Goal: Task Accomplishment & Management: Use online tool/utility

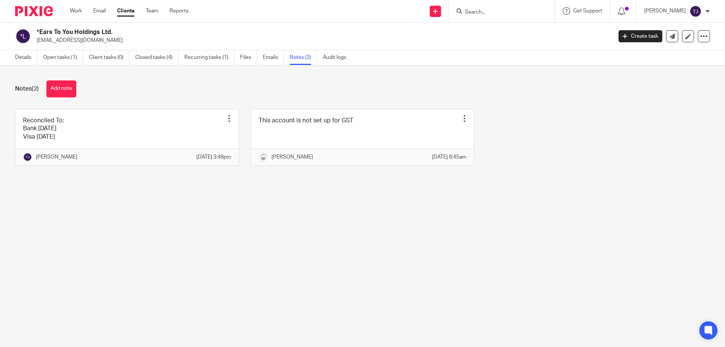
drag, startPoint x: 42, startPoint y: 9, endPoint x: 52, endPoint y: 8, distance: 10.2
click at [42, 9] on img at bounding box center [34, 11] width 38 height 10
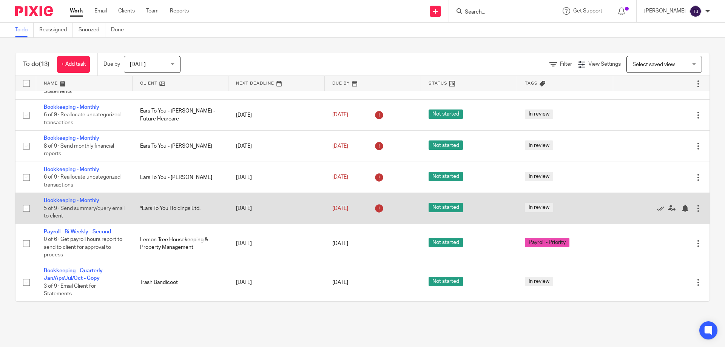
scroll to position [209, 0]
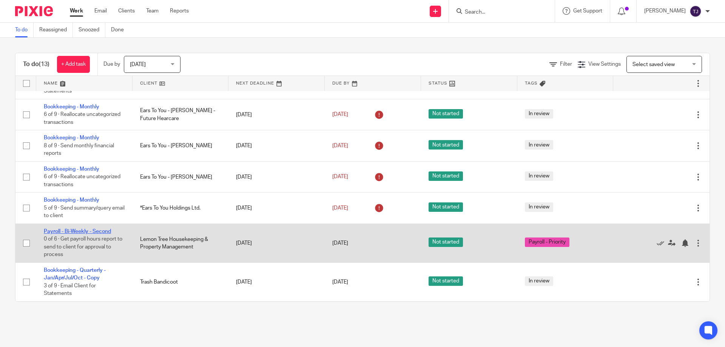
click at [60, 231] on link "Payroll - Bi-Weekly - Second" at bounding box center [77, 231] width 67 height 5
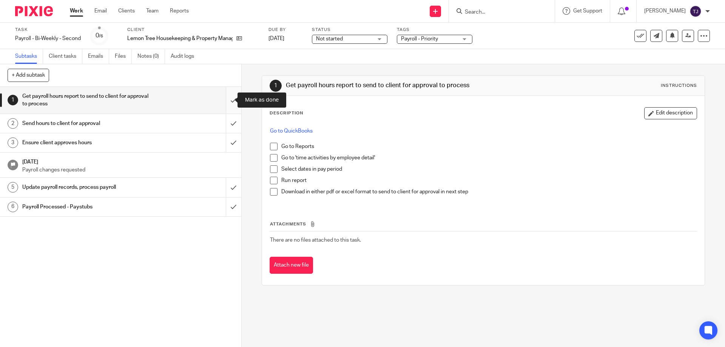
click at [228, 100] on input "submit" at bounding box center [120, 100] width 241 height 27
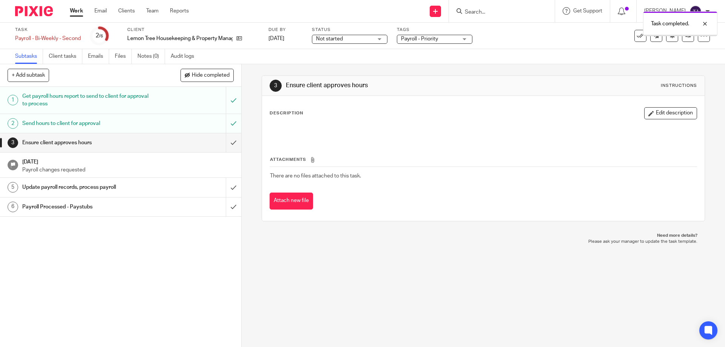
click at [223, 142] on input "submit" at bounding box center [120, 142] width 241 height 19
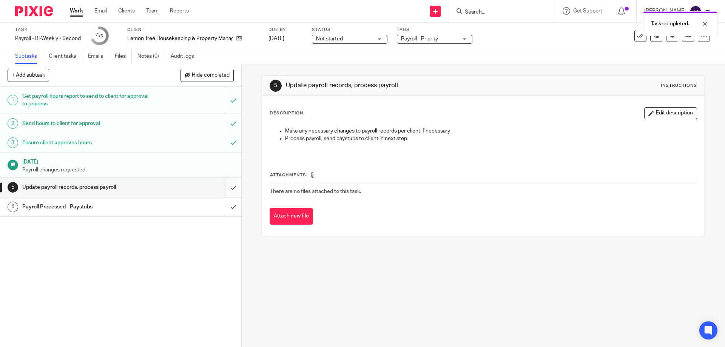
click at [224, 186] on input "submit" at bounding box center [120, 187] width 241 height 19
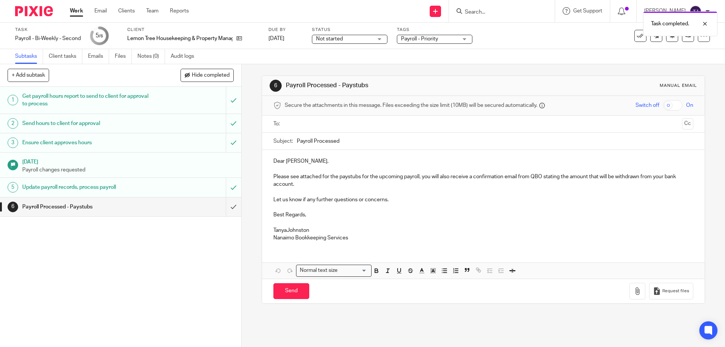
click at [295, 122] on input "text" at bounding box center [482, 124] width 391 height 9
click at [682, 127] on button "Cc" at bounding box center [687, 124] width 11 height 11
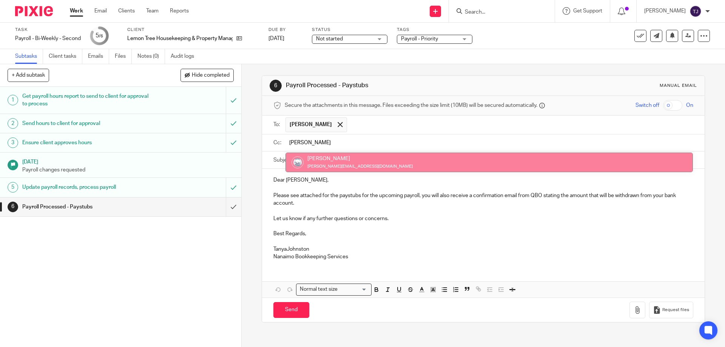
type input "kim"
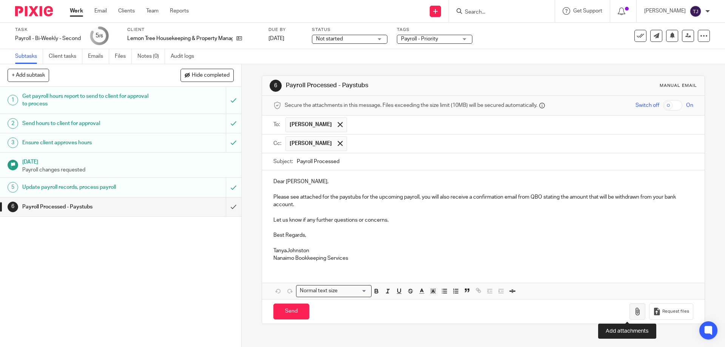
click at [632, 311] on button "button" at bounding box center [637, 311] width 16 height 17
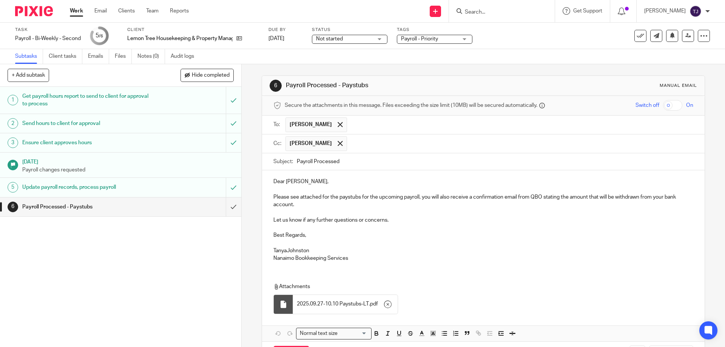
click at [288, 251] on p "TanyaJohnston" at bounding box center [482, 251] width 419 height 8
click at [285, 250] on p "TanyaJohnston" at bounding box center [482, 251] width 419 height 8
click at [281, 246] on p at bounding box center [482, 243] width 419 height 8
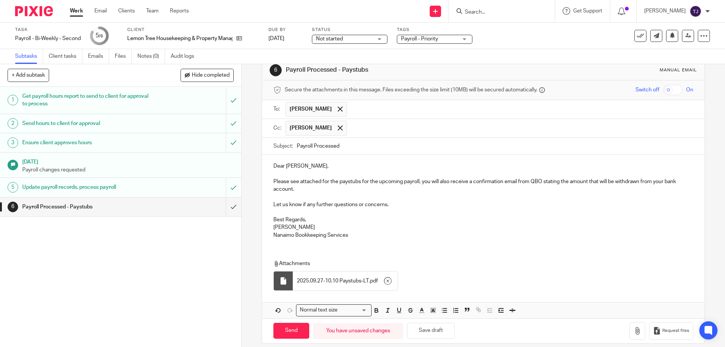
scroll to position [23, 0]
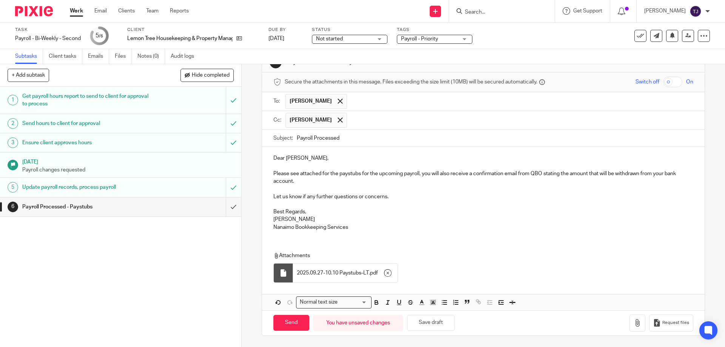
click at [304, 273] on span "2025.09.27-10.10 Paystubs-LT" at bounding box center [333, 273] width 72 height 8
click at [282, 273] on div at bounding box center [283, 273] width 8 height 8
click at [284, 326] on input "Send" at bounding box center [291, 323] width 36 height 16
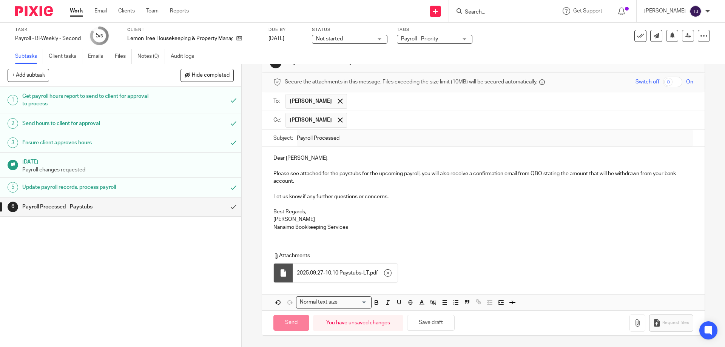
type input "Sent"
